Goal: Transaction & Acquisition: Purchase product/service

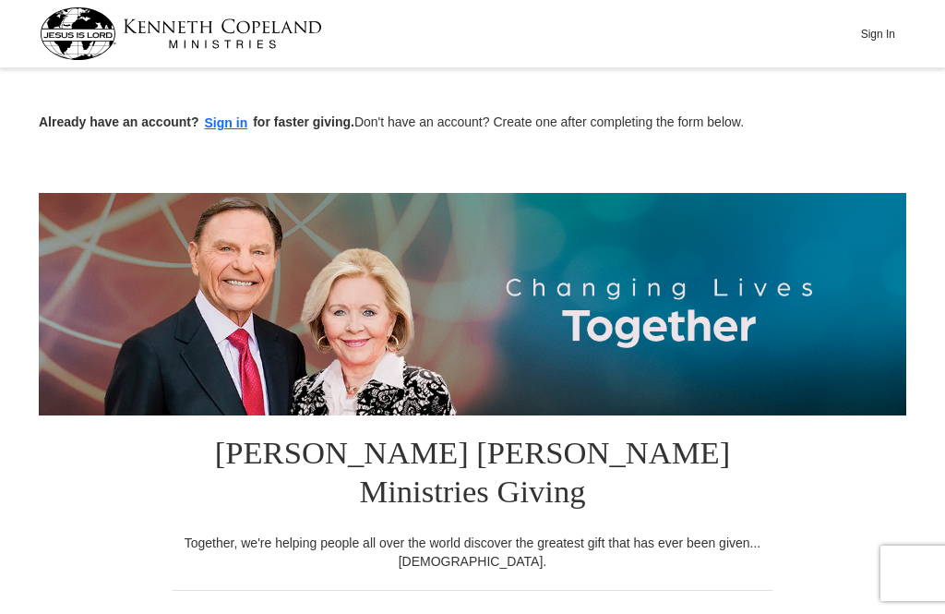
scroll to position [281, 0]
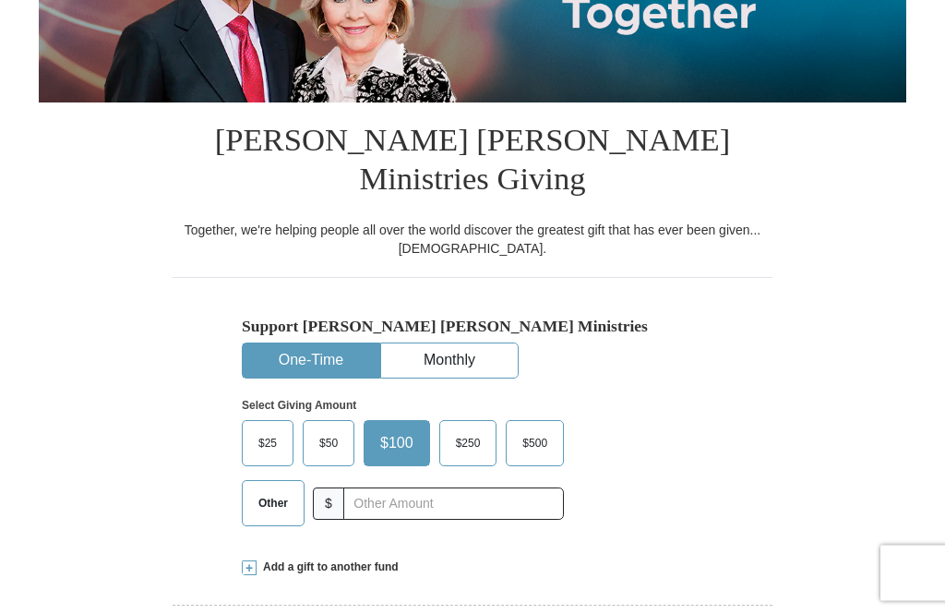
scroll to position [382, 0]
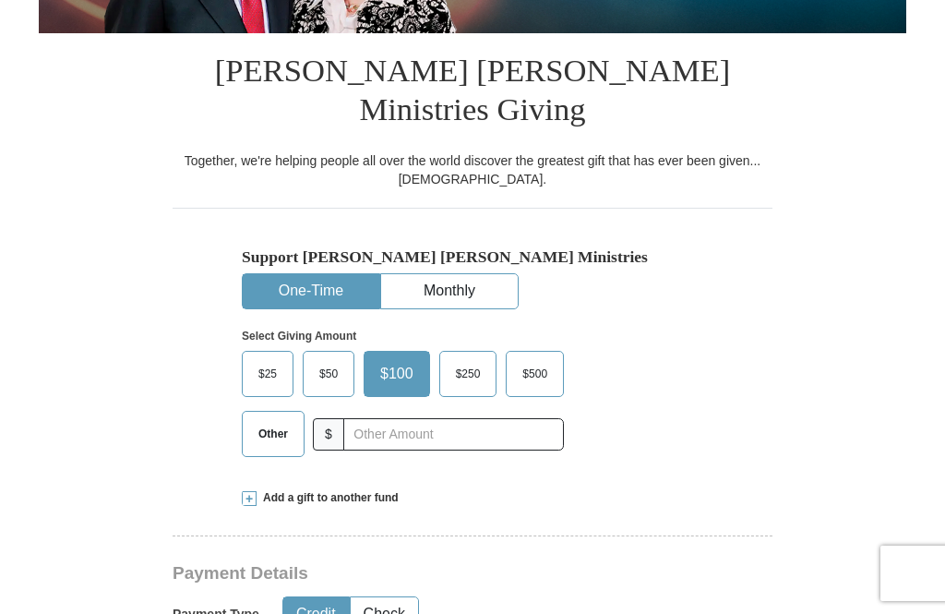
click at [331, 360] on span "$50" at bounding box center [328, 374] width 37 height 28
click at [0, 0] on input "$50" at bounding box center [0, 0] width 0 height 0
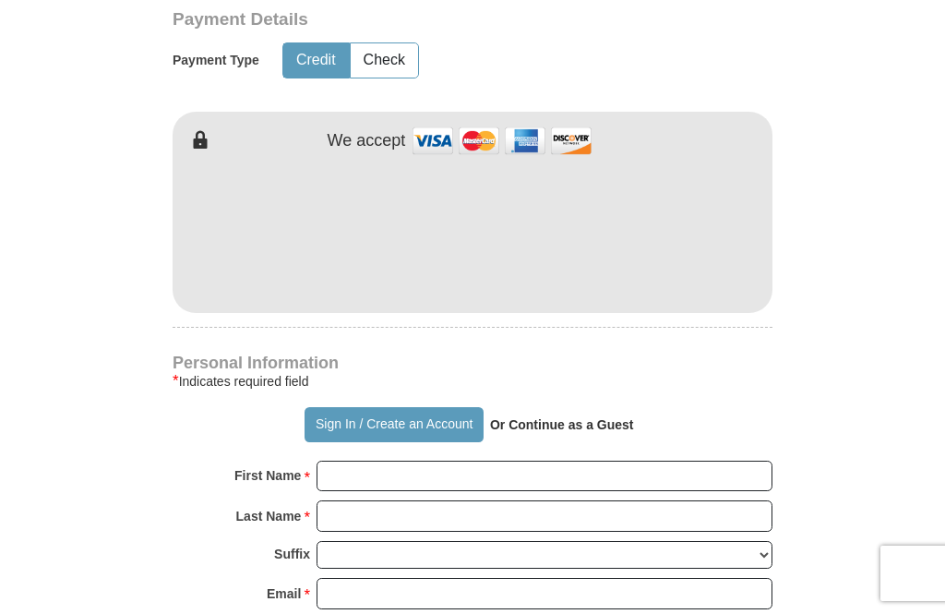
scroll to position [977, 0]
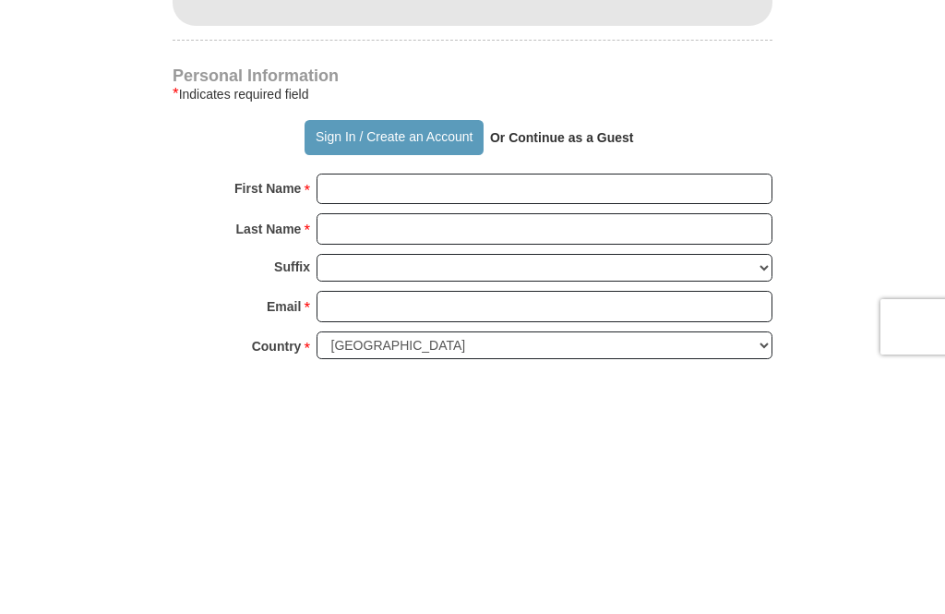
click at [715, 420] on input "First Name *" at bounding box center [545, 435] width 456 height 31
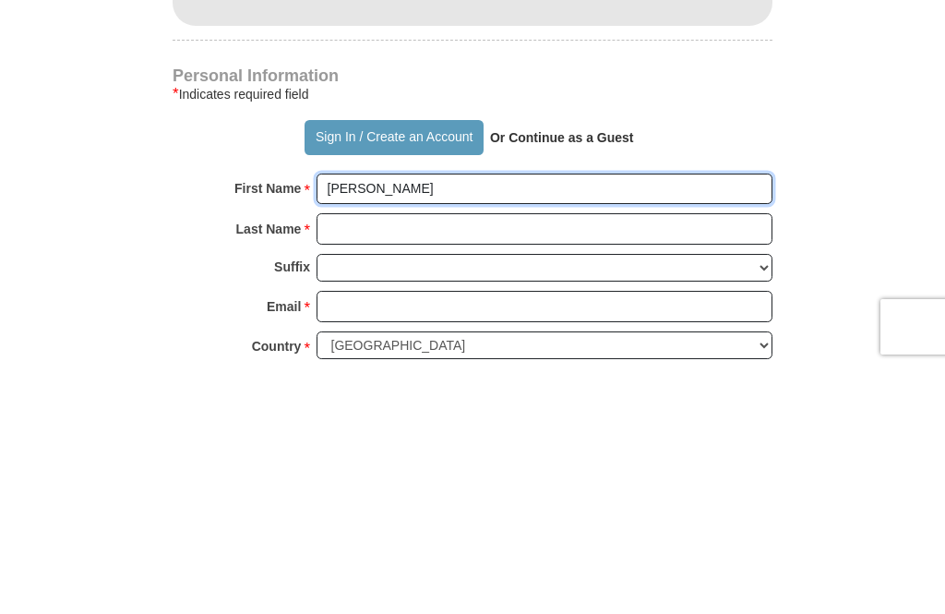
type input "[PERSON_NAME]"
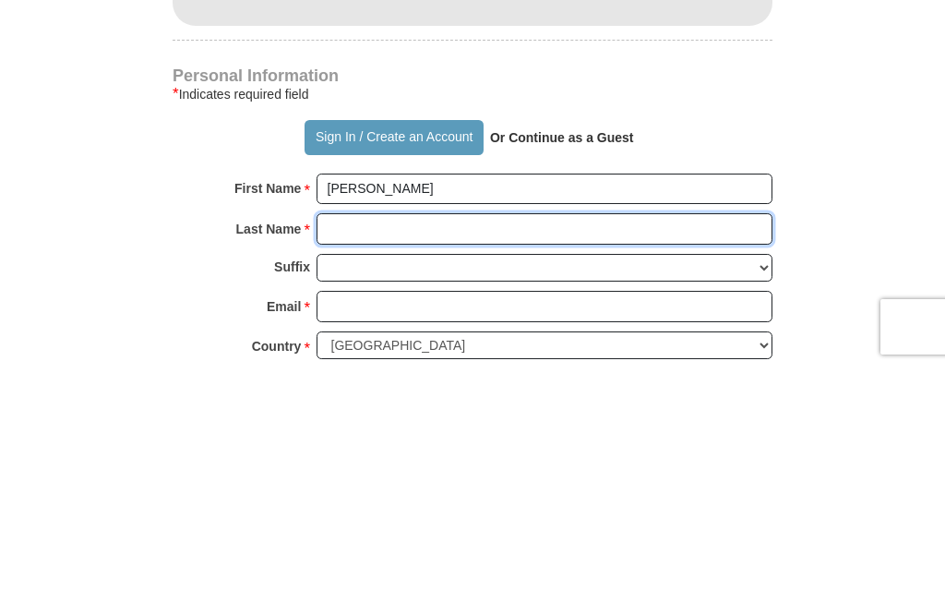
click at [753, 460] on input "Last Name *" at bounding box center [545, 475] width 456 height 31
type input "[PERSON_NAME]"
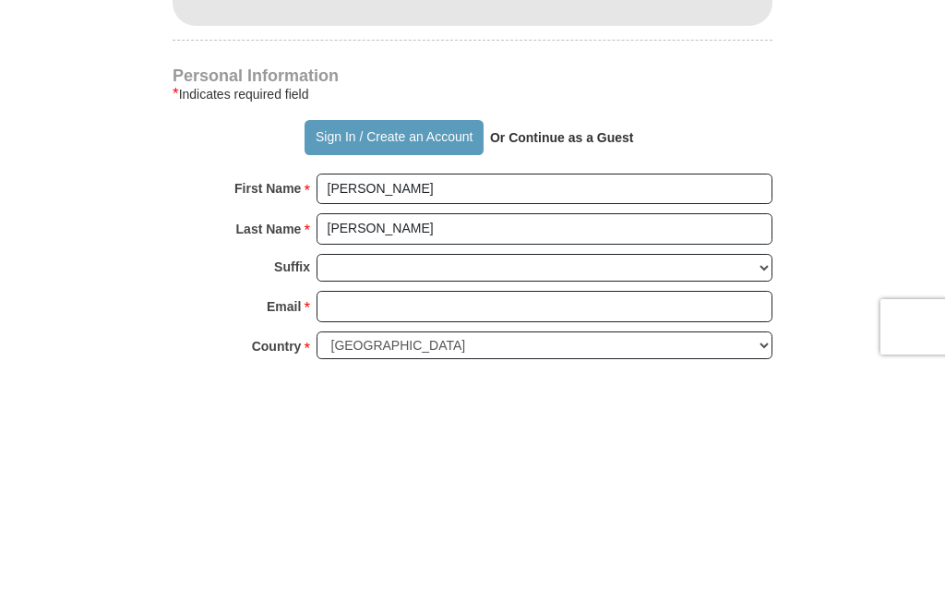
click at [722, 537] on input "Email *" at bounding box center [545, 552] width 456 height 31
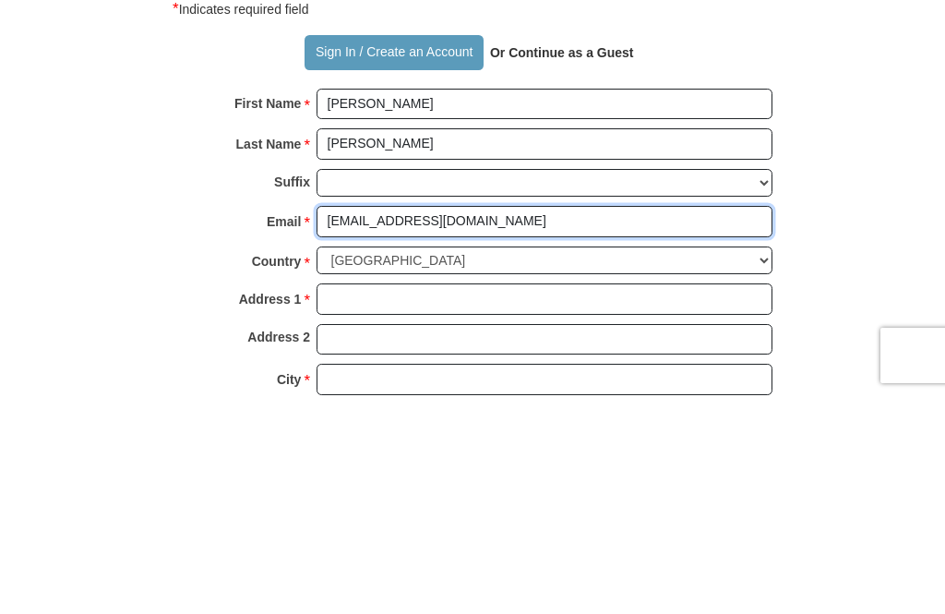
scroll to position [1094, 0]
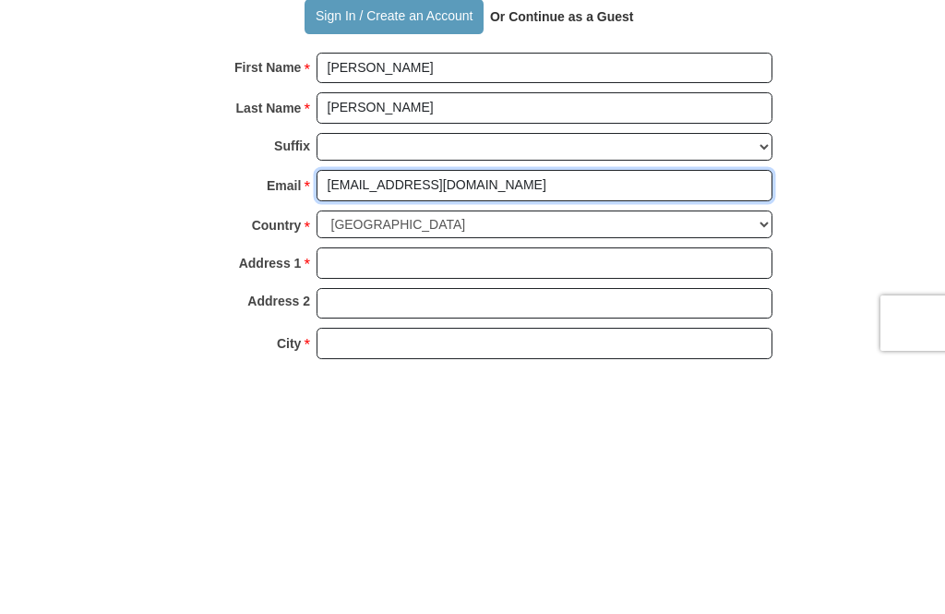
type input "[EMAIL_ADDRESS][DOMAIN_NAME]"
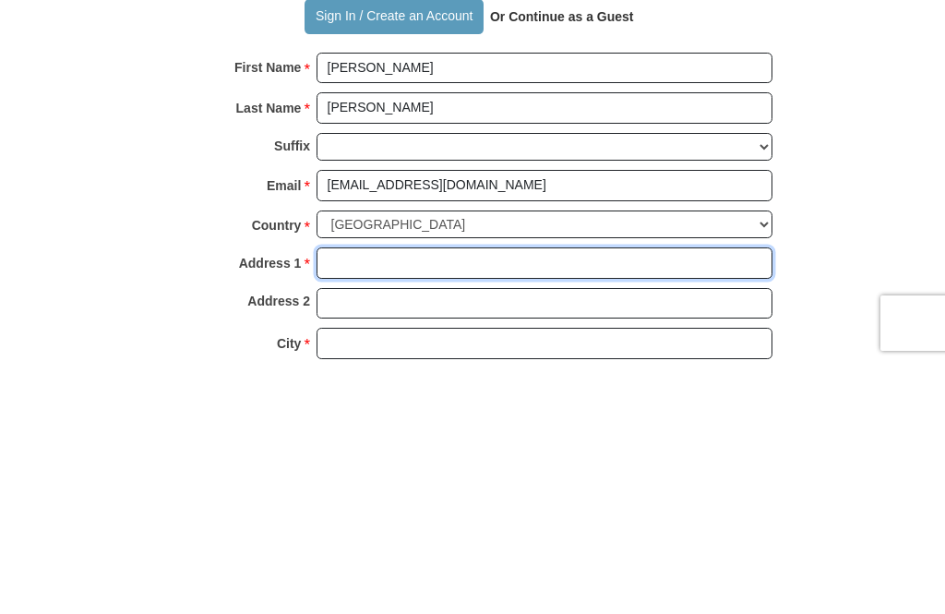
click at [728, 498] on input "Address 1 *" at bounding box center [545, 513] width 456 height 31
type input "2"
type input "[STREET_ADDRESS][PERSON_NAME]"
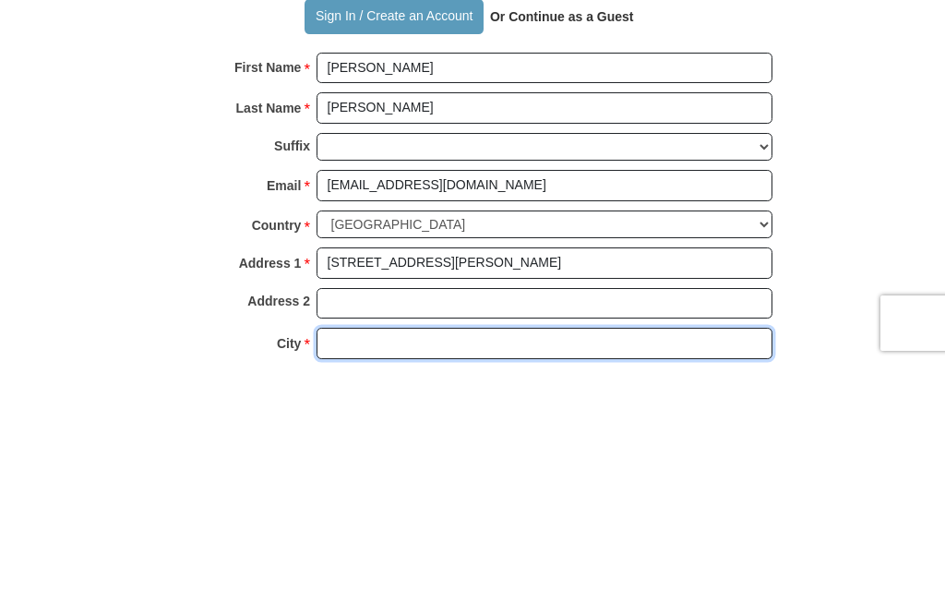
click at [661, 578] on input "City *" at bounding box center [545, 593] width 456 height 31
type input "Columbia"
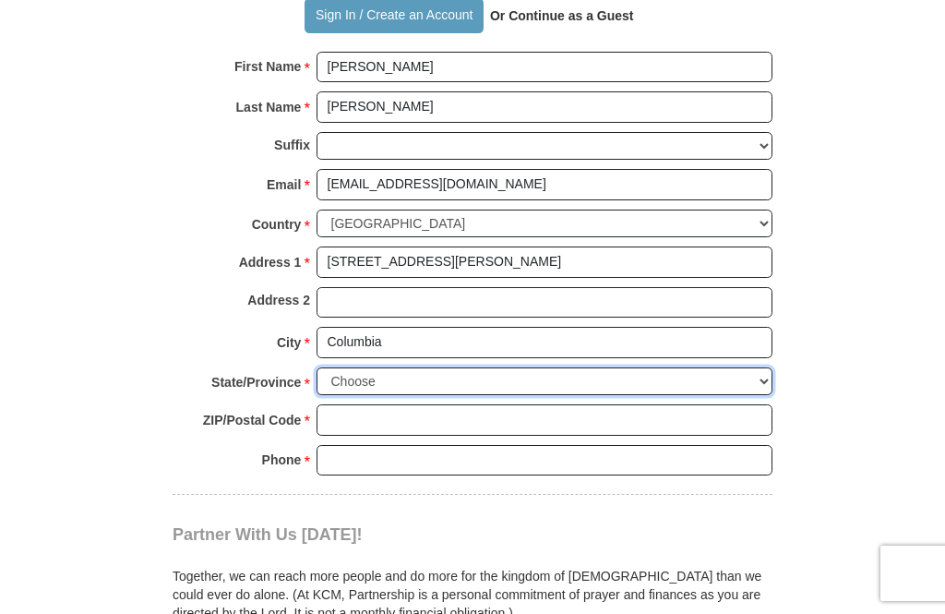
select select "KY"
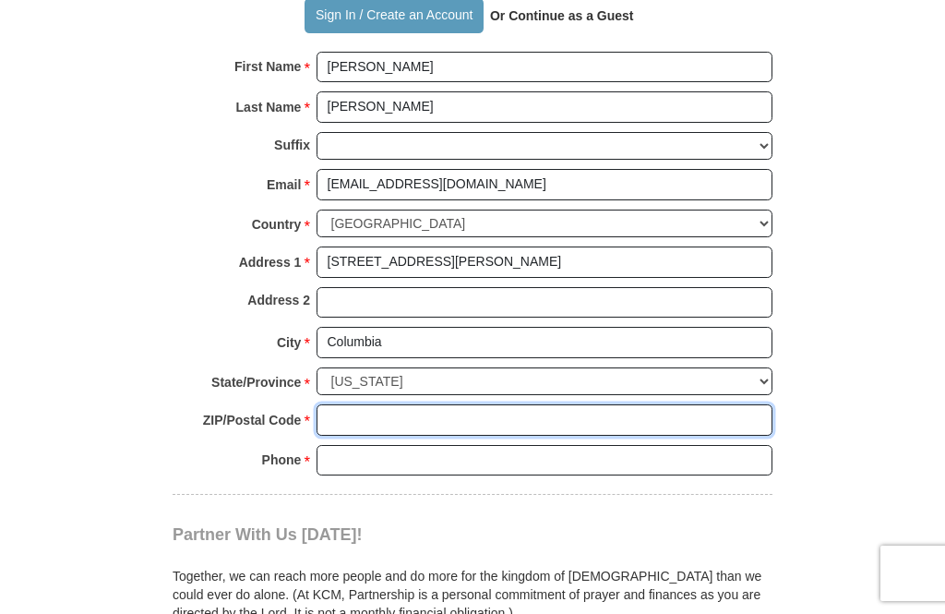
click at [752, 404] on input "ZIP/Postal Code *" at bounding box center [545, 419] width 456 height 31
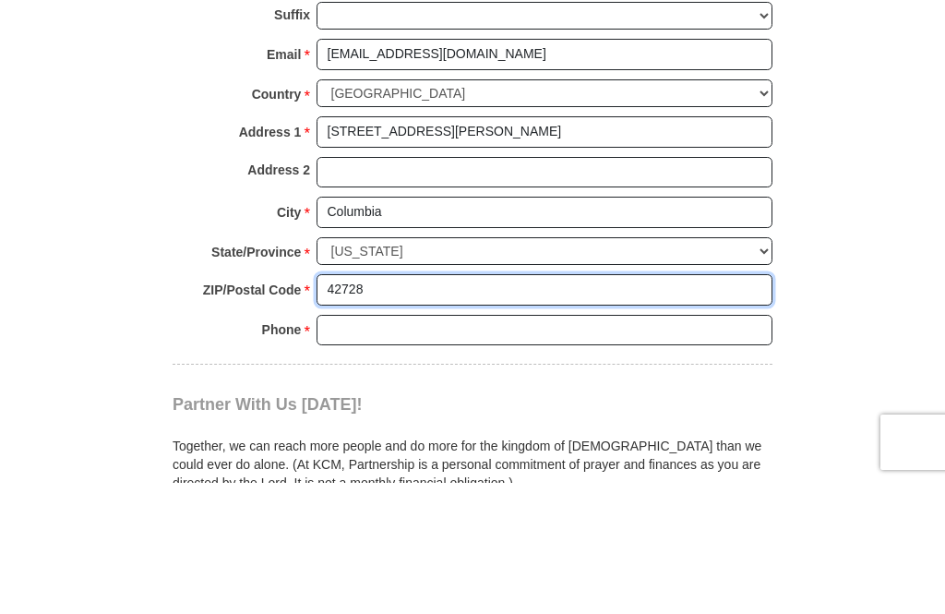
type input "42728"
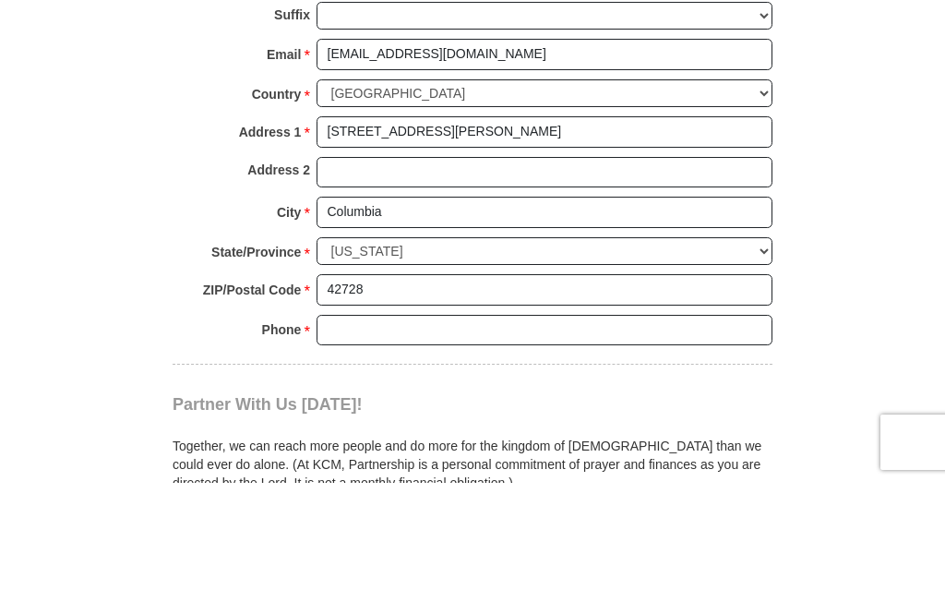
click at [741, 446] on input "Phone * *" at bounding box center [545, 461] width 456 height 31
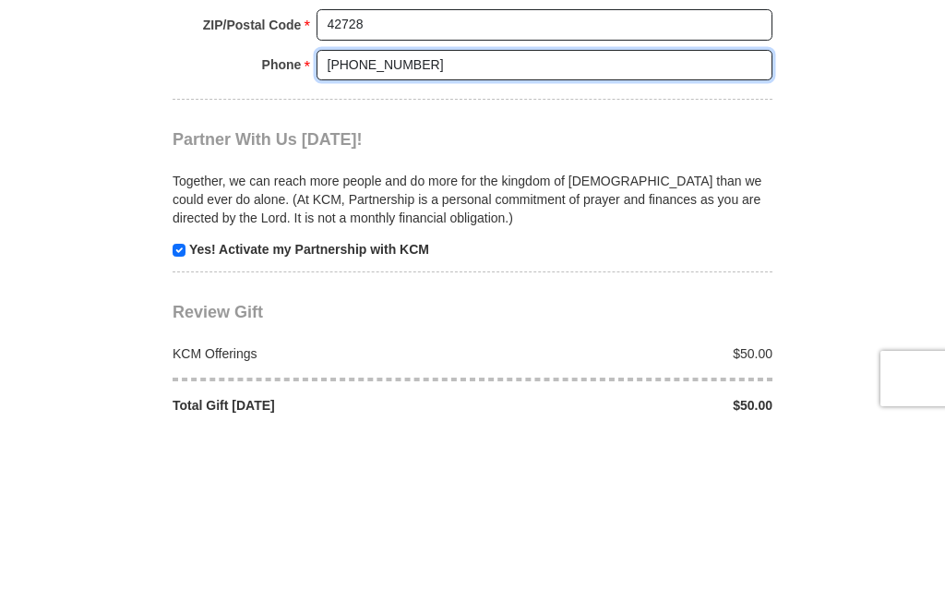
scroll to position [1547, 0]
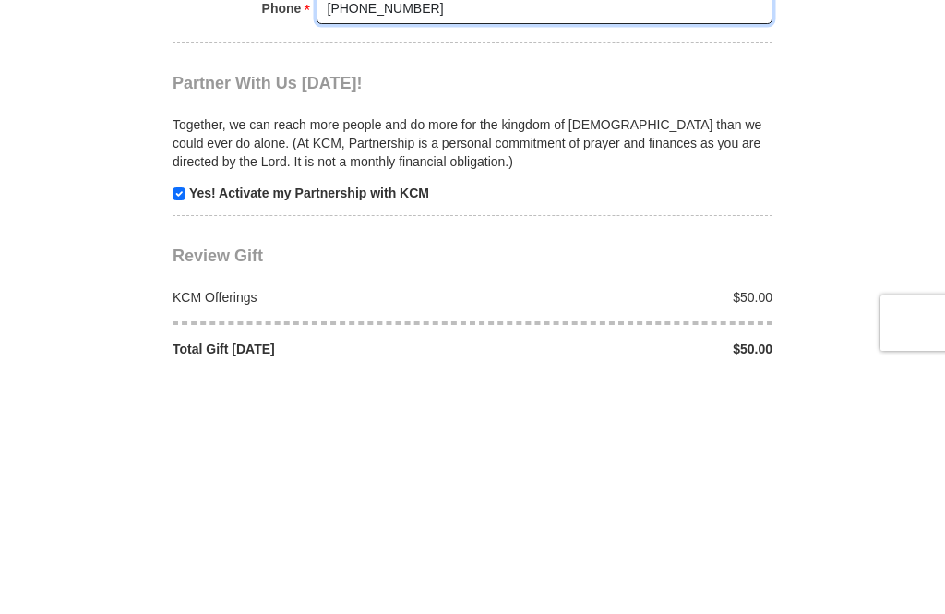
type input "[PHONE_NUMBER]"
click at [181, 438] on input "checkbox" at bounding box center [179, 444] width 13 height 13
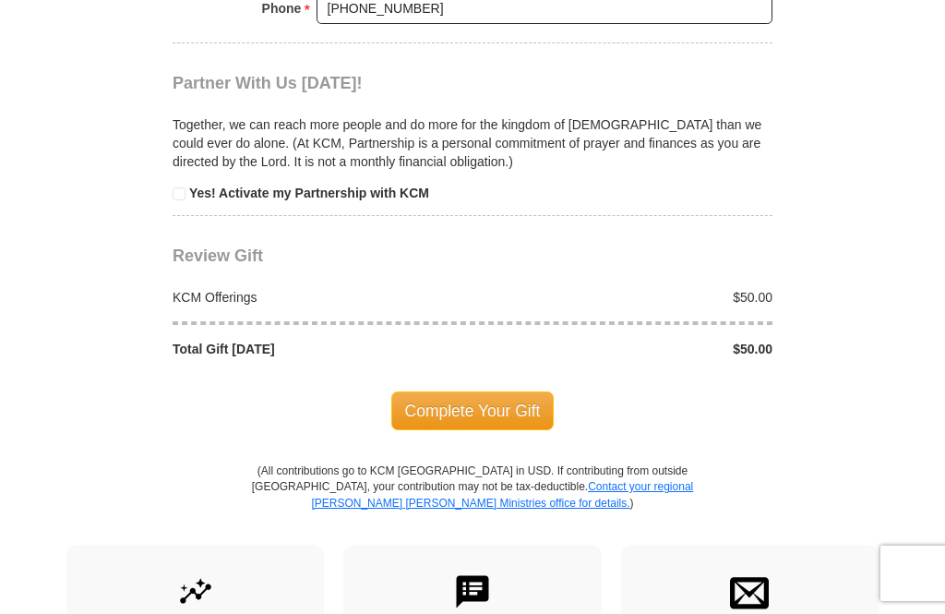
click at [219, 115] on p "Together, we can reach more people and do more for the kingdom of [DEMOGRAPHIC_…" at bounding box center [473, 142] width 600 height 55
click at [181, 187] on input "checkbox" at bounding box center [179, 193] width 13 height 13
checkbox input "true"
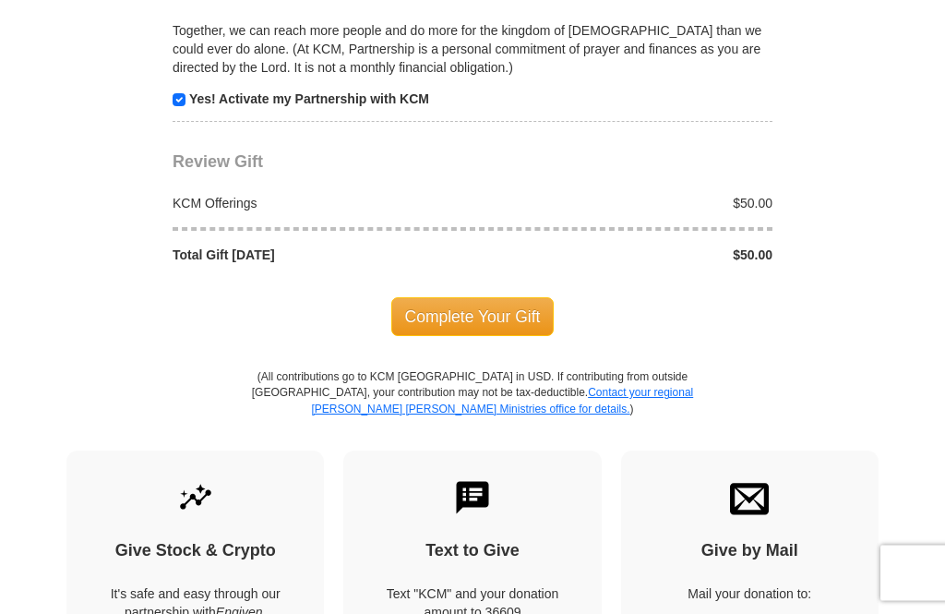
scroll to position [1892, 0]
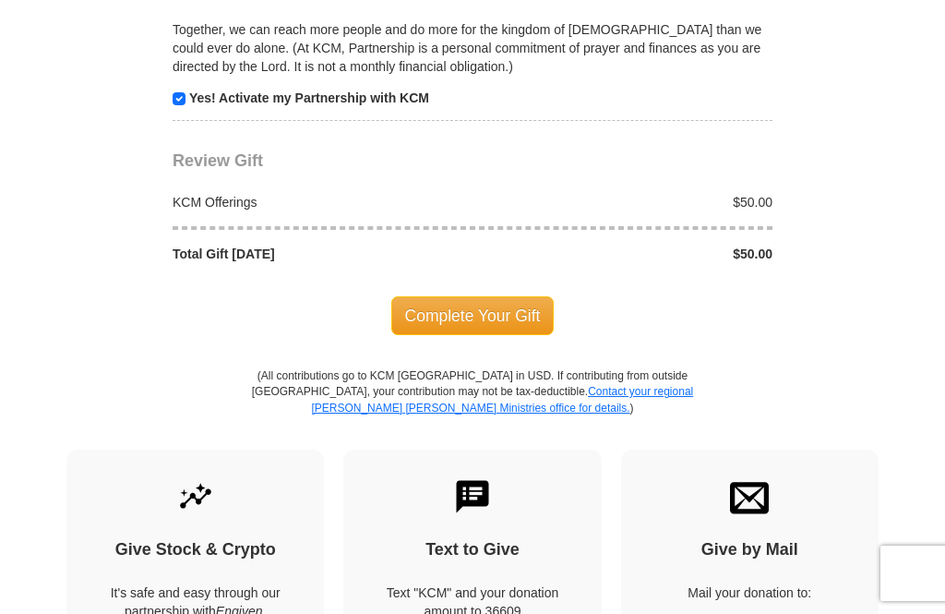
click at [510, 296] on span "Complete Your Gift" at bounding box center [472, 315] width 163 height 39
